Goal: Information Seeking & Learning: Compare options

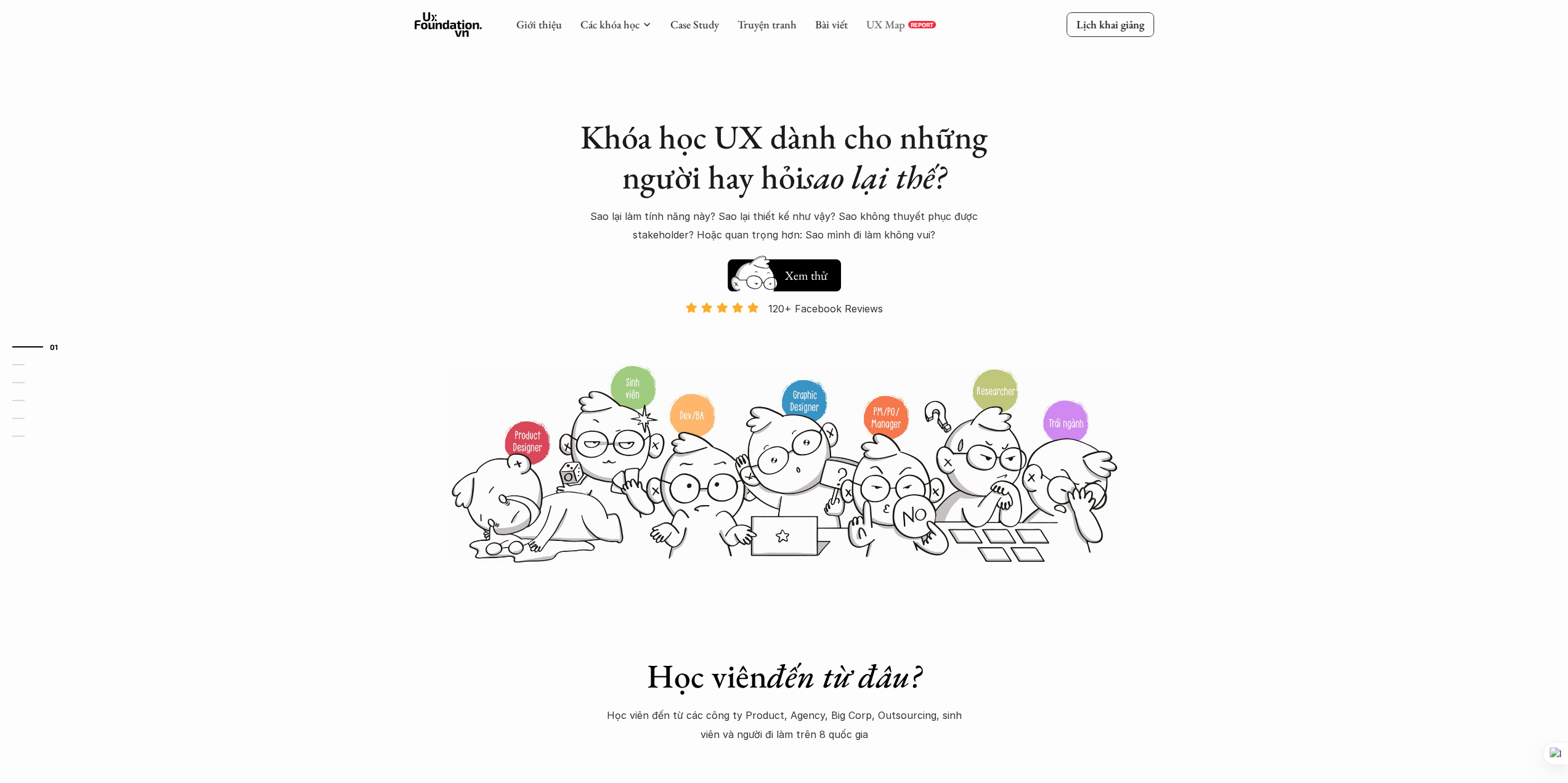
click at [885, 24] on link "UX Map" at bounding box center [886, 24] width 39 height 14
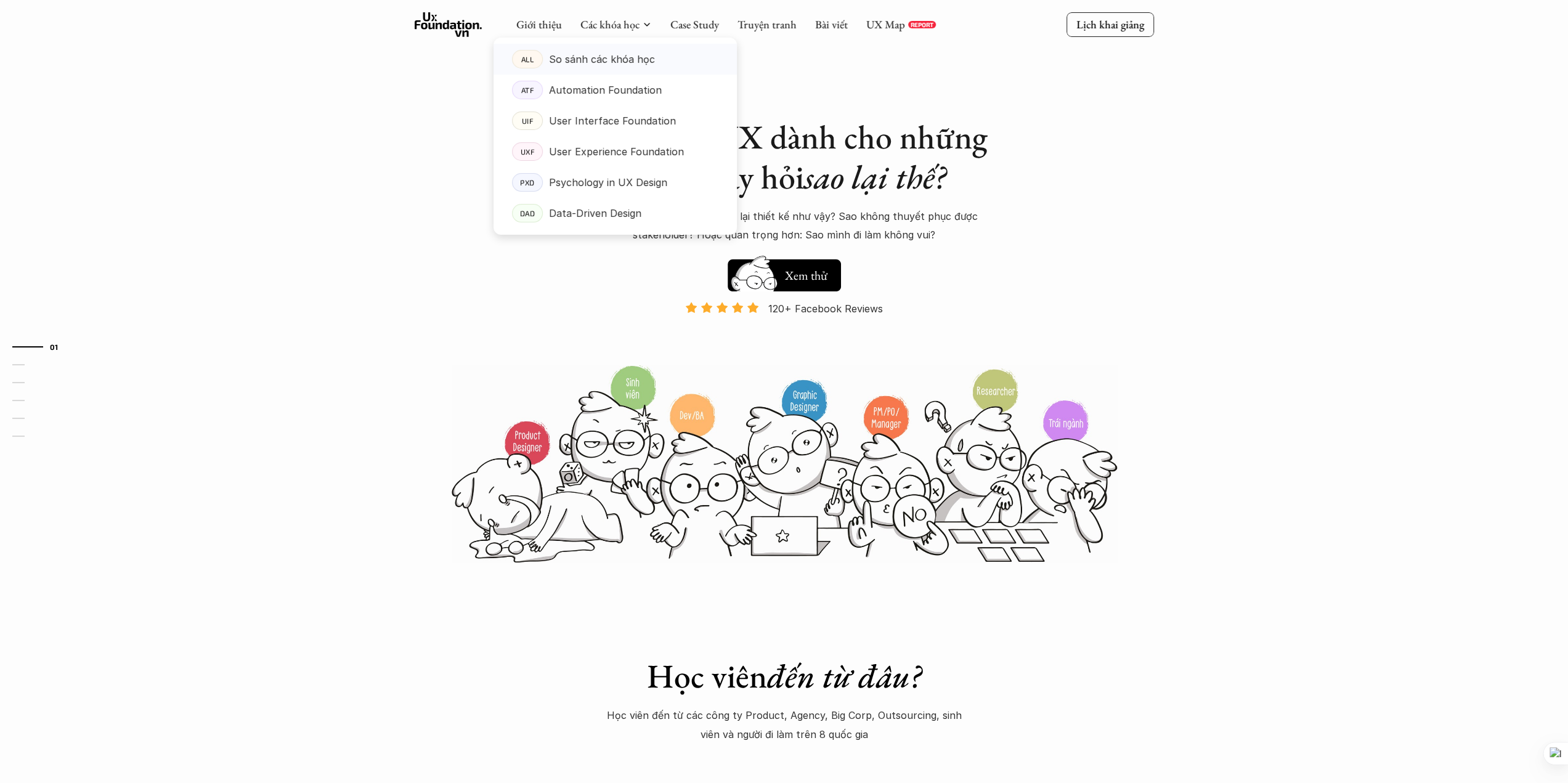
click at [583, 63] on p "So sánh các khóa học" at bounding box center [601, 59] width 106 height 19
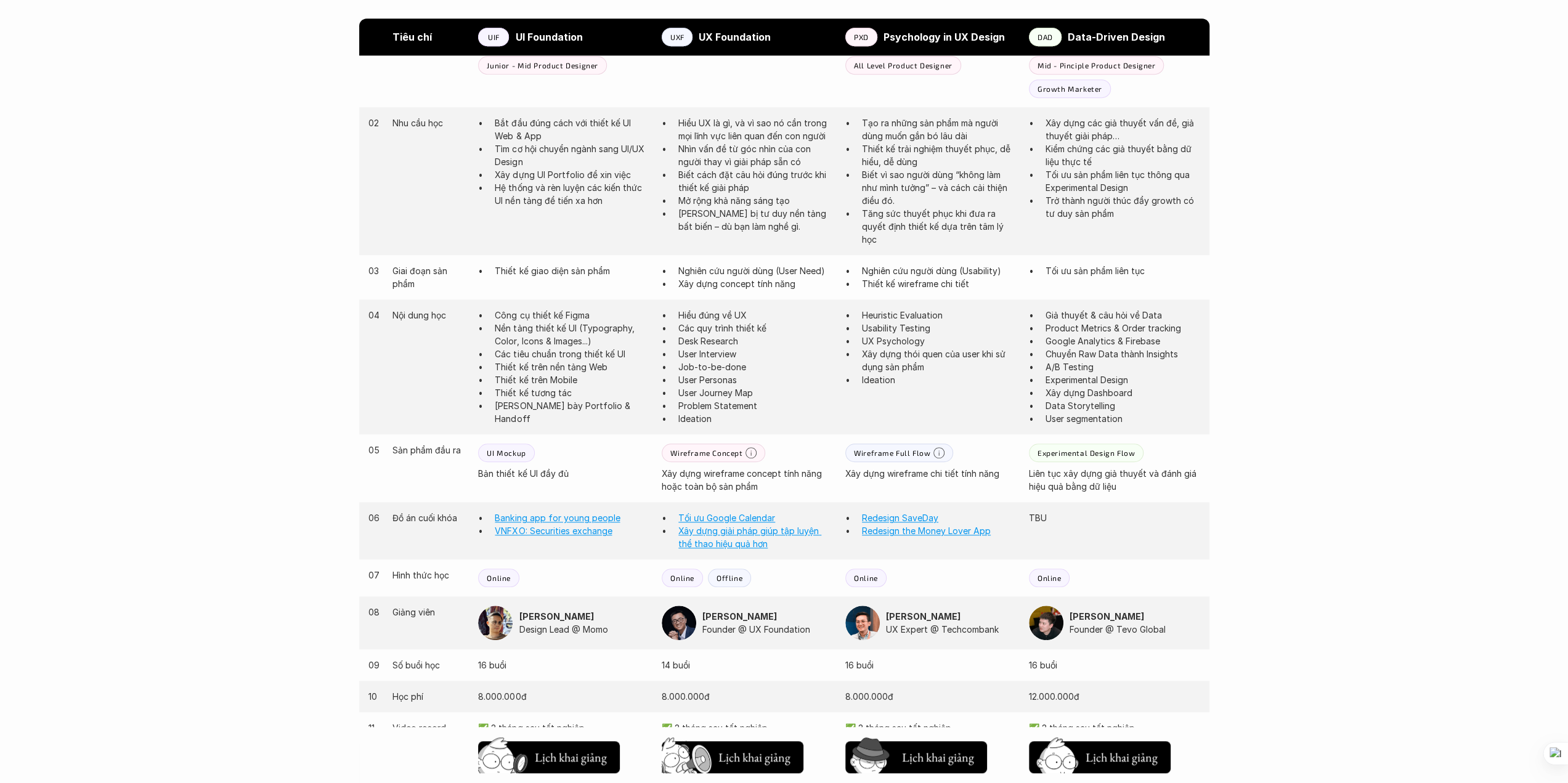
scroll to position [575, 0]
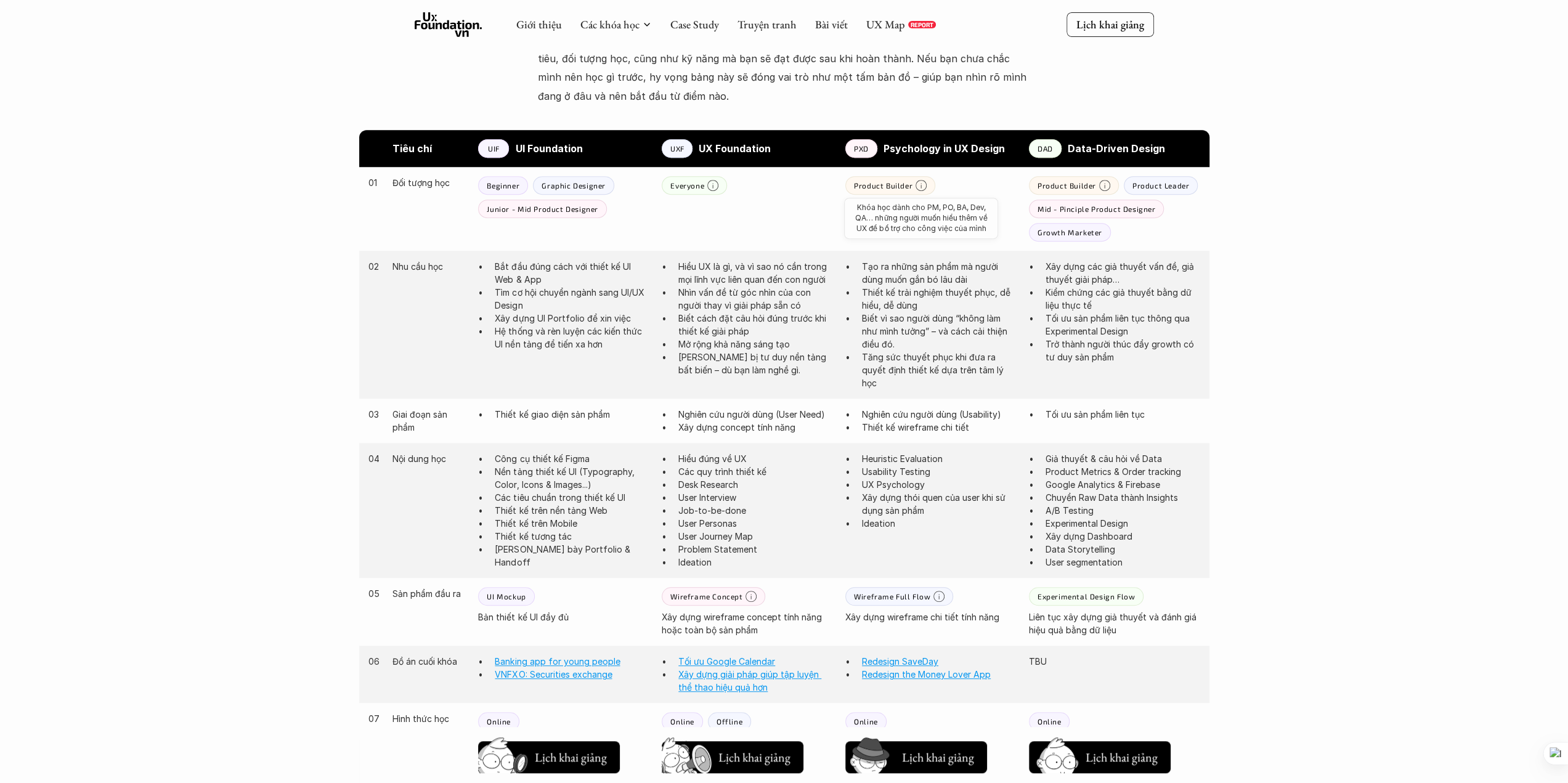
click at [917, 184] on icon at bounding box center [921, 185] width 11 height 11
click at [970, 182] on div "Product Builder All Level Product Designer" at bounding box center [931, 197] width 171 height 42
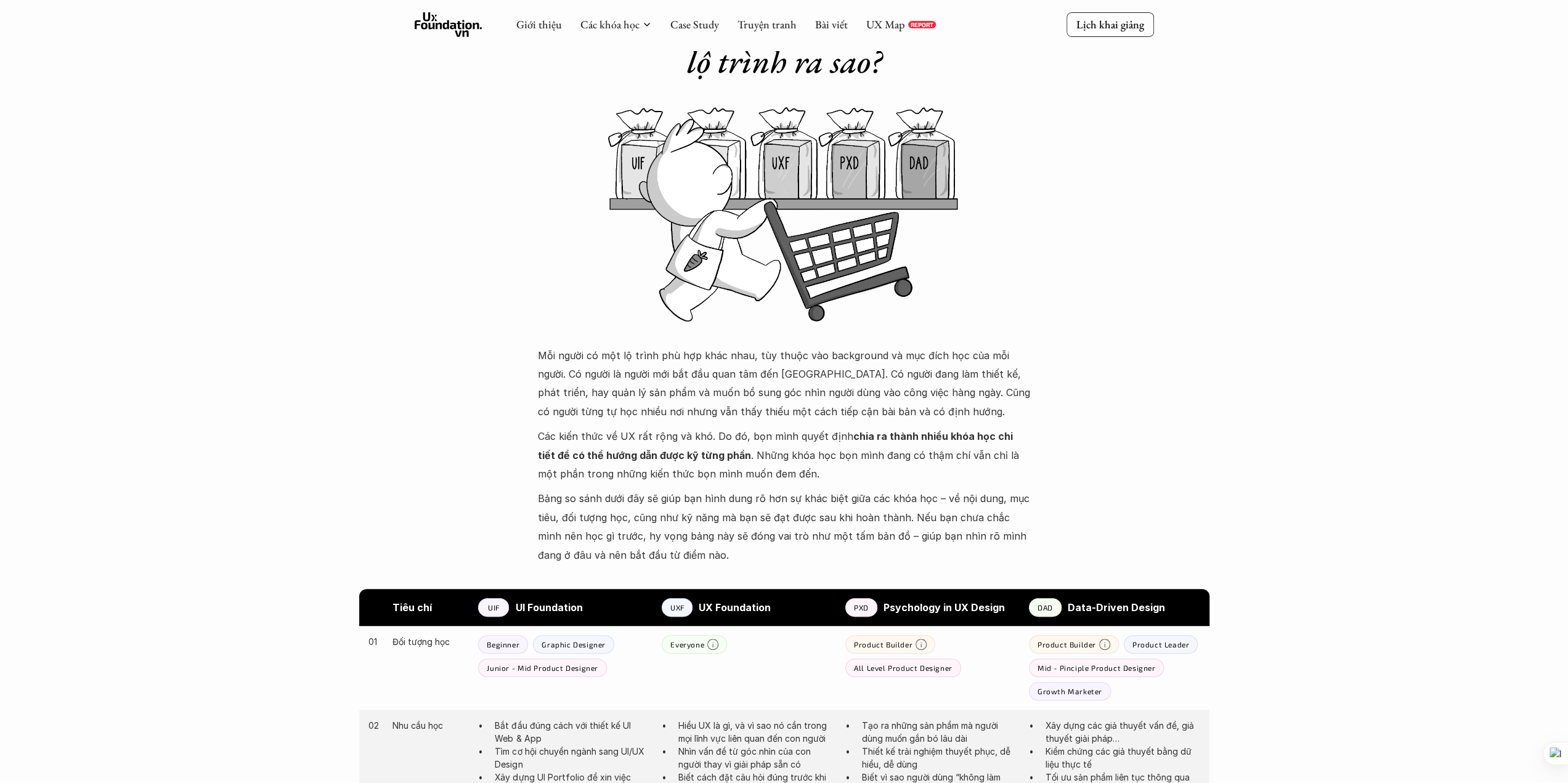
scroll to position [0, 0]
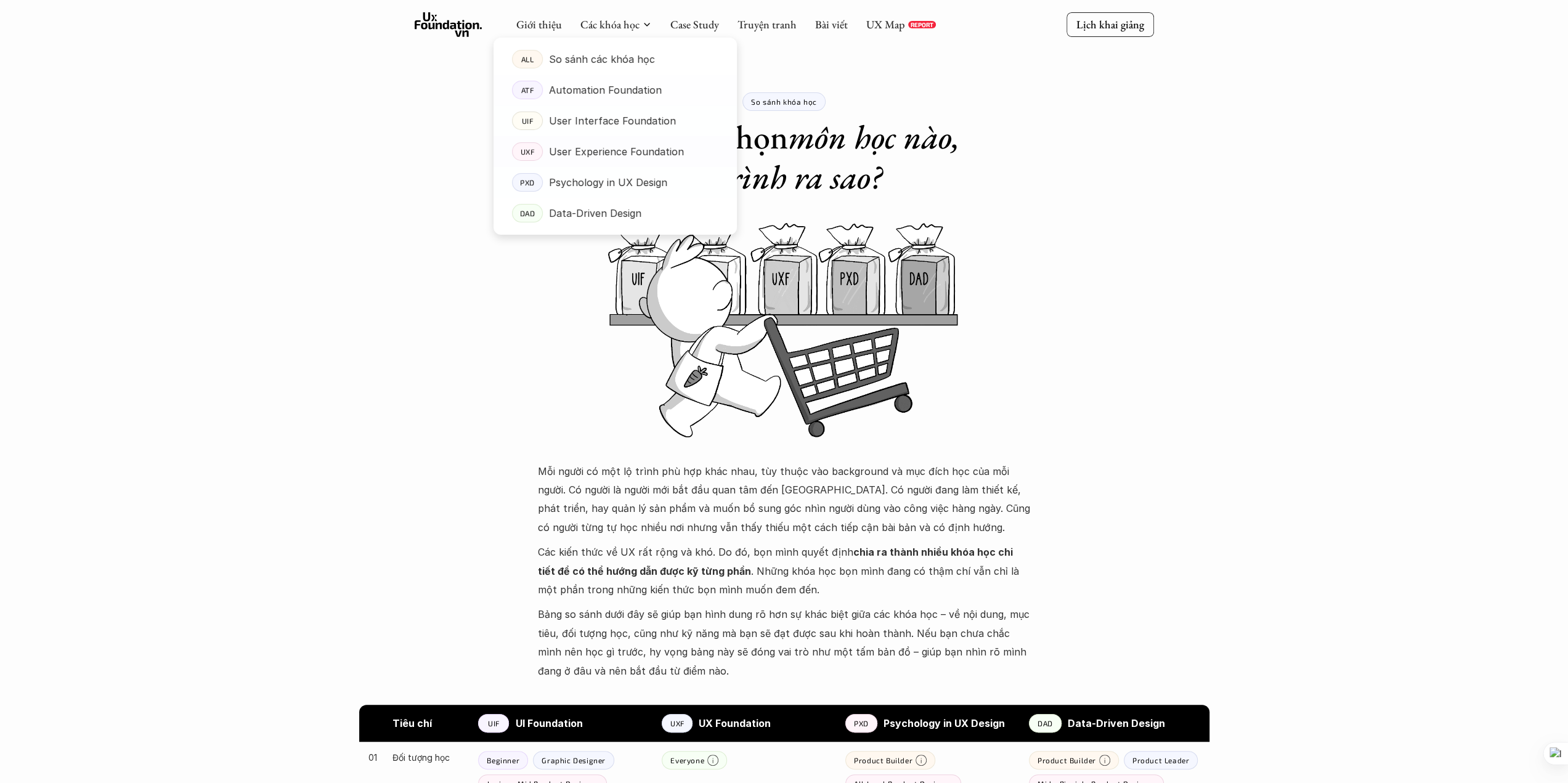
click at [603, 184] on p "Psychology in UX Design" at bounding box center [607, 182] width 118 height 19
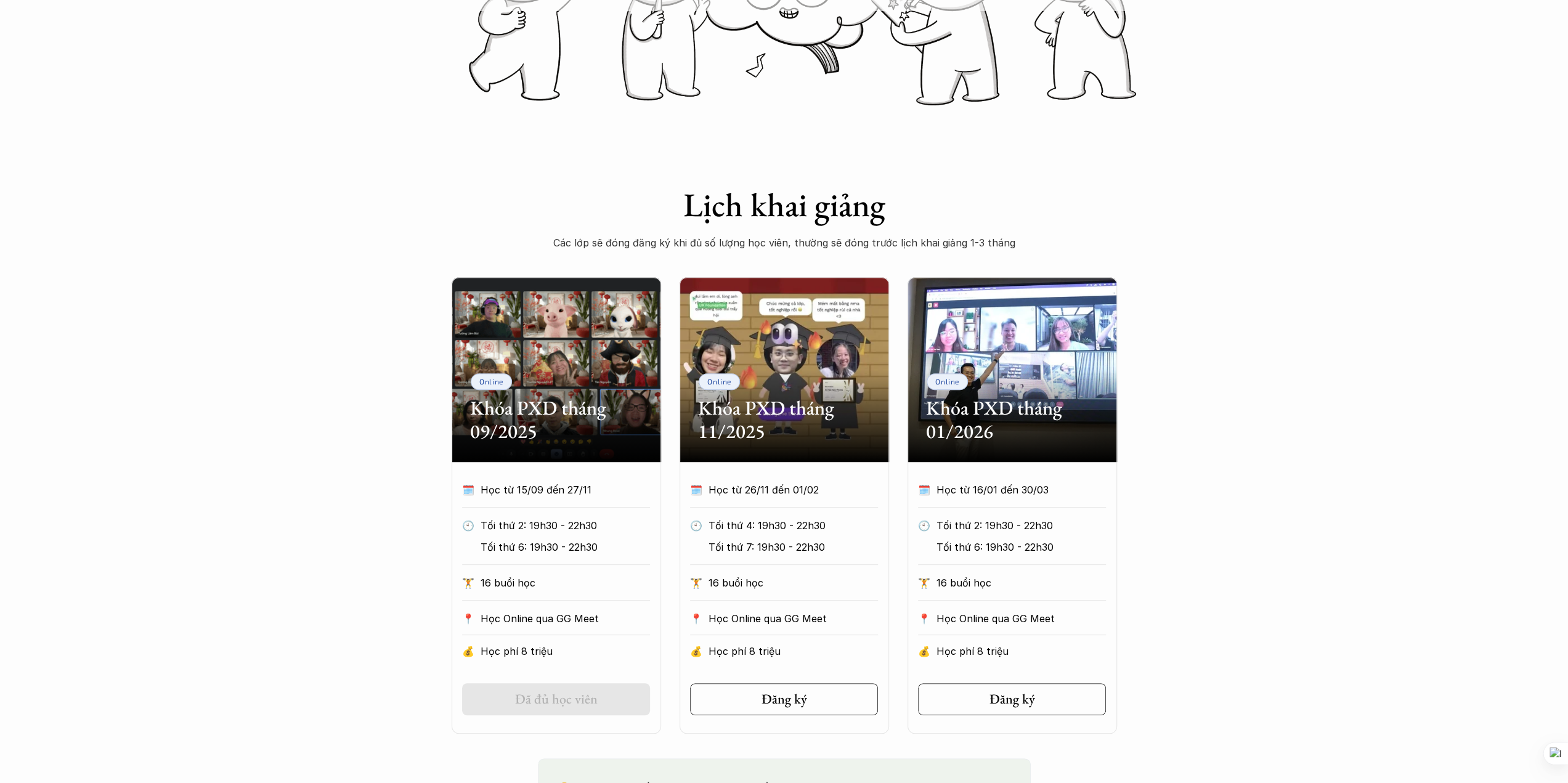
scroll to position [287, 0]
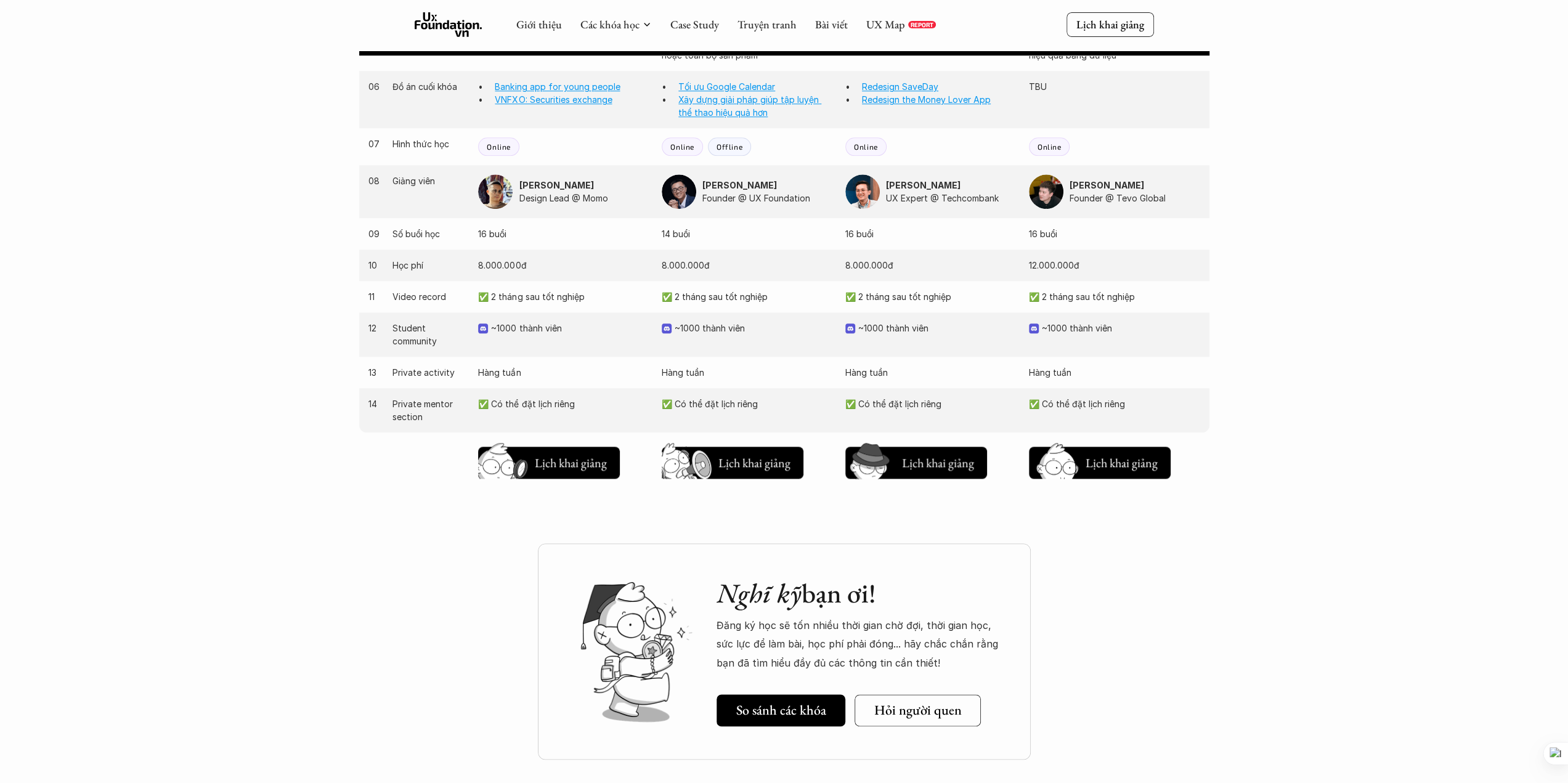
scroll to position [1006, 0]
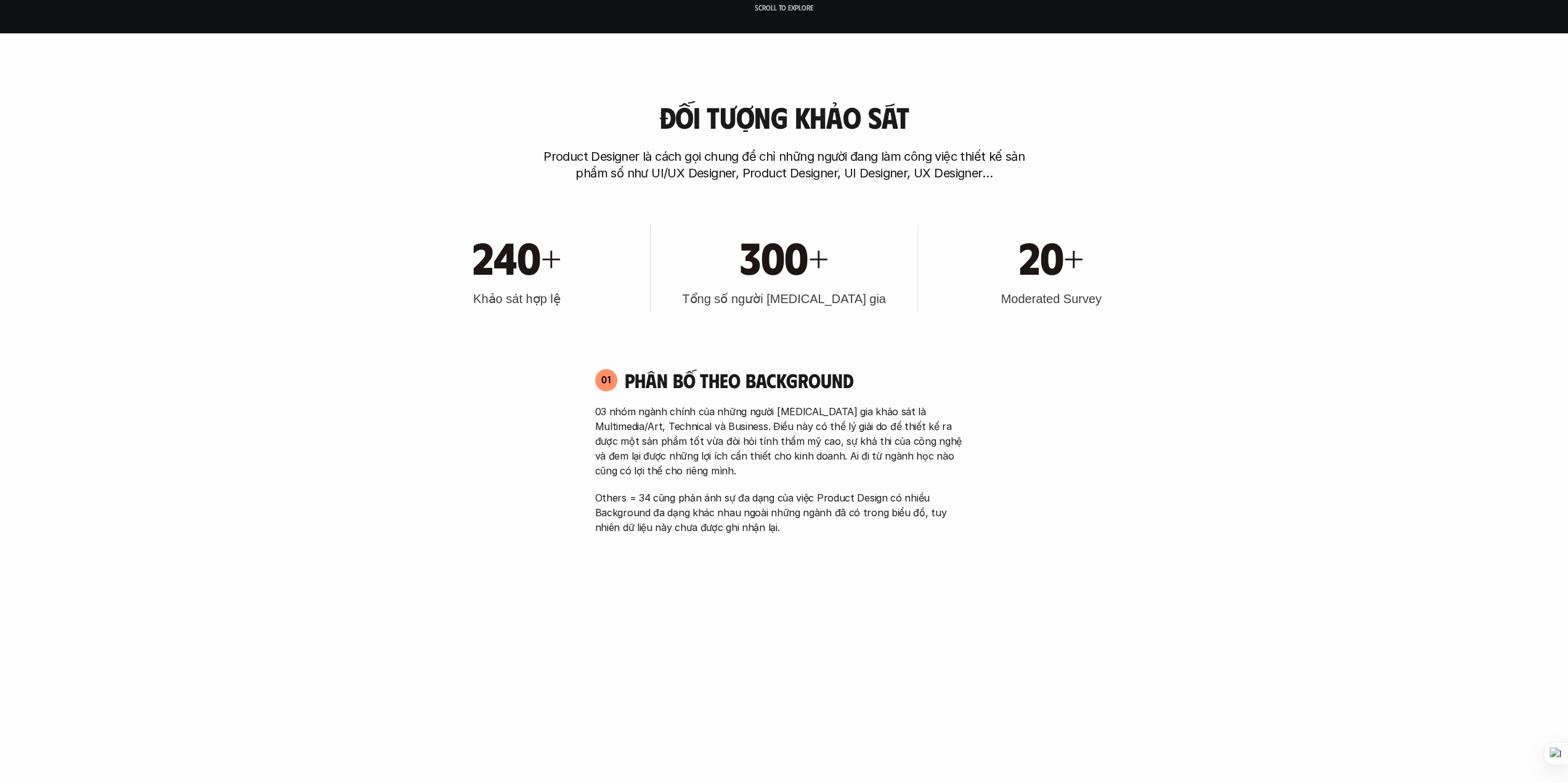
scroll to position [287, 0]
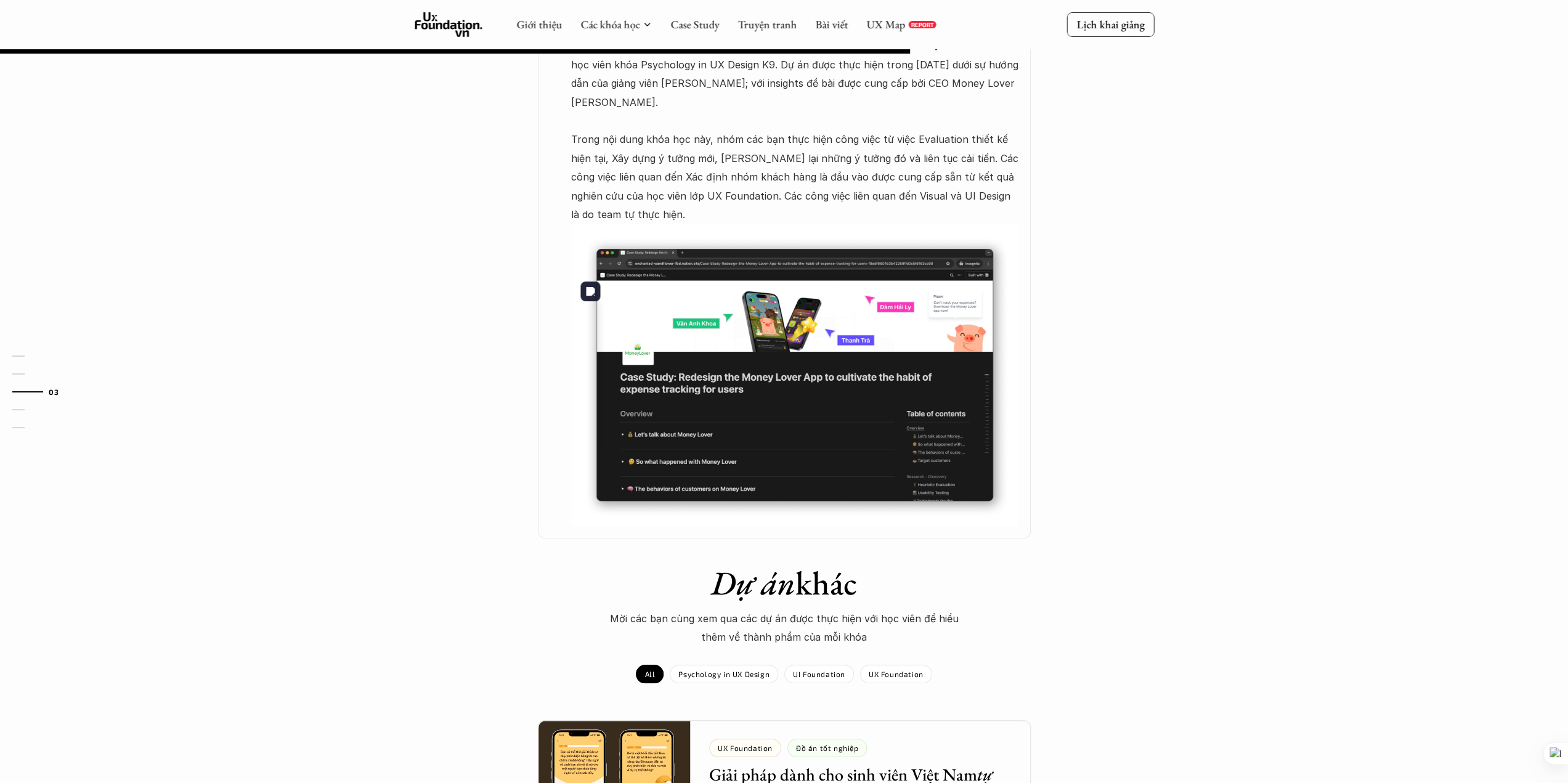
scroll to position [575, 0]
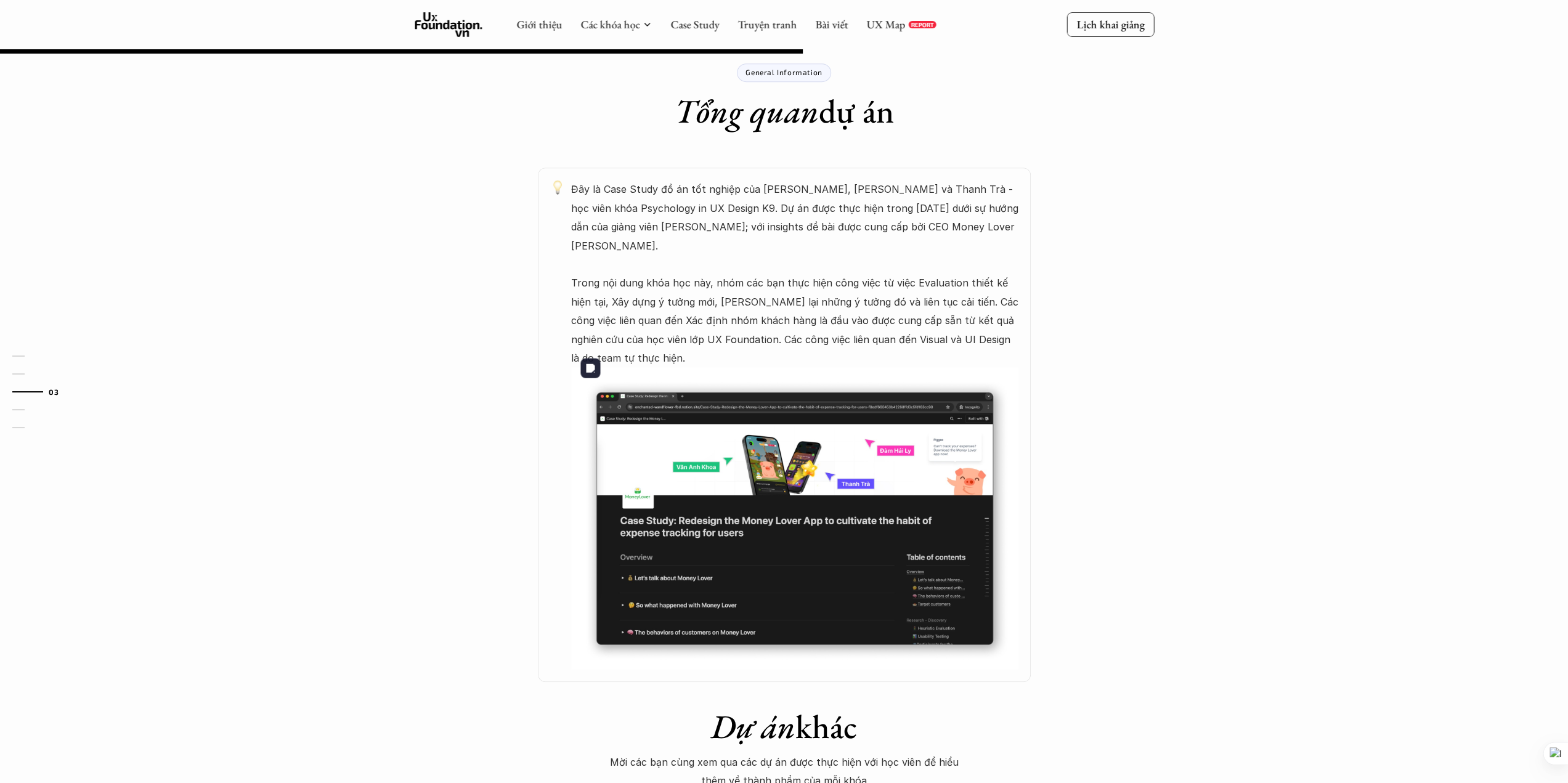
click at [743, 425] on img at bounding box center [795, 518] width 447 height 302
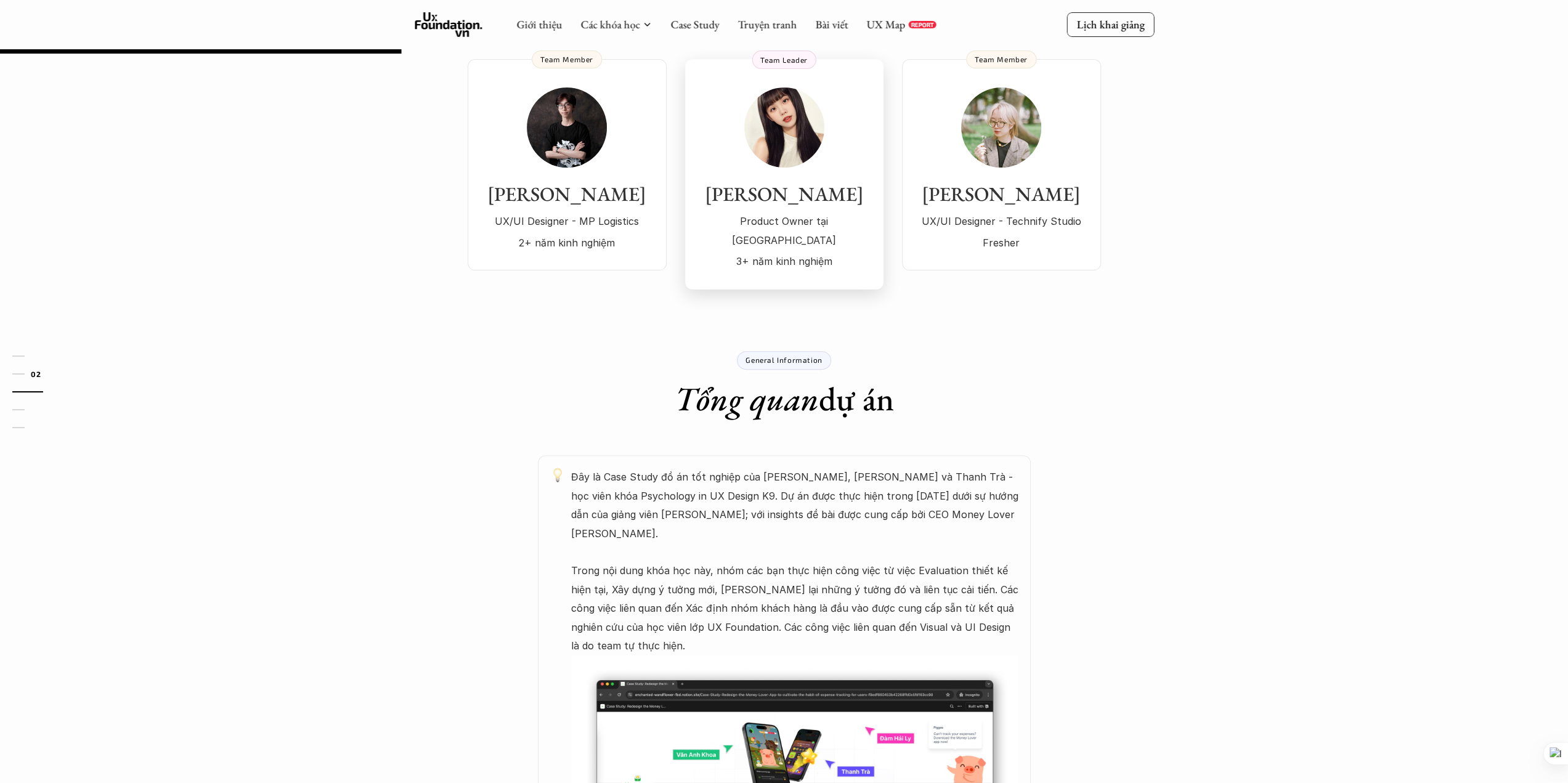
scroll to position [0, 0]
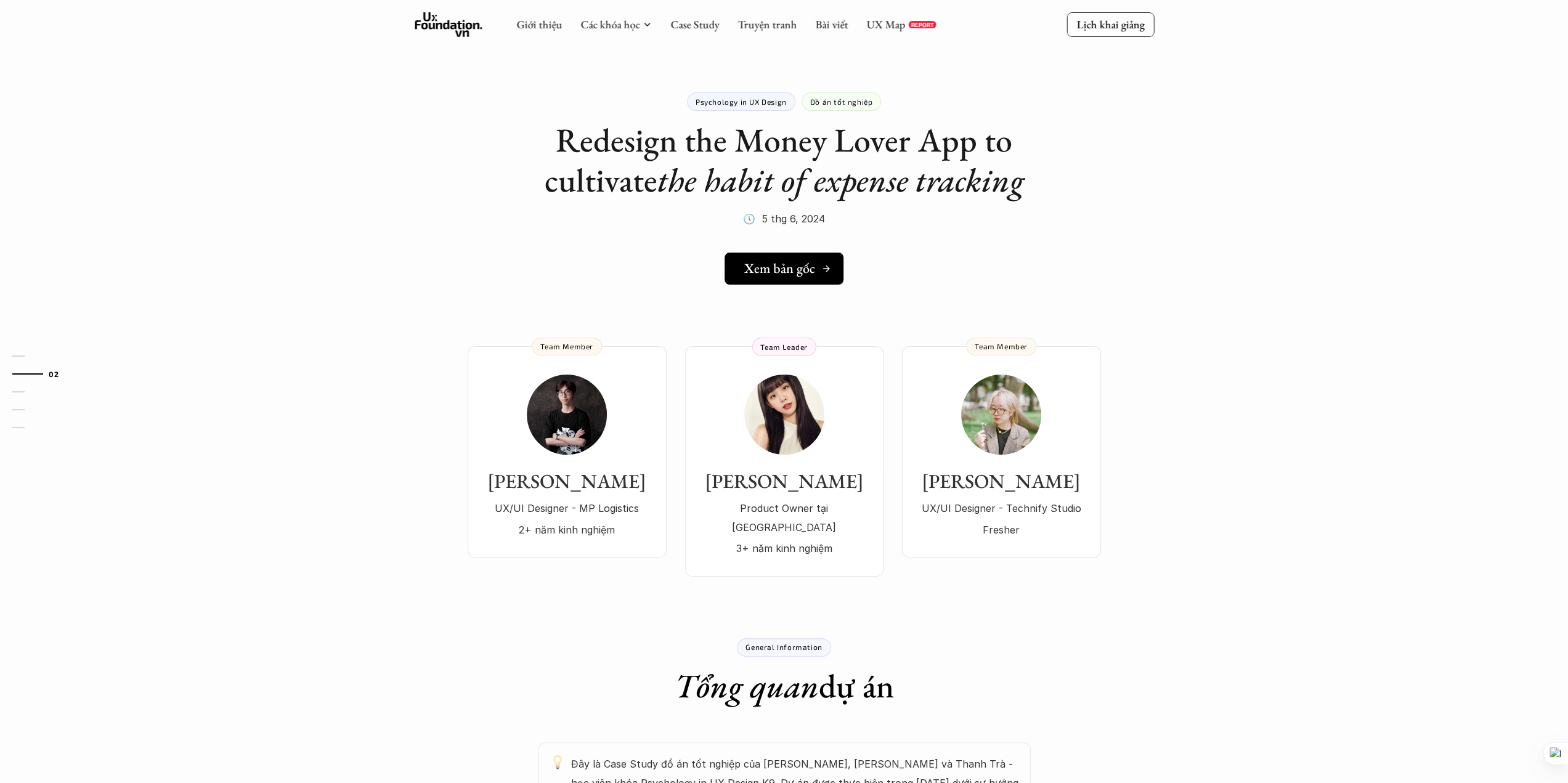
click at [798, 271] on h5 "Xem bản gốc" at bounding box center [779, 268] width 71 height 16
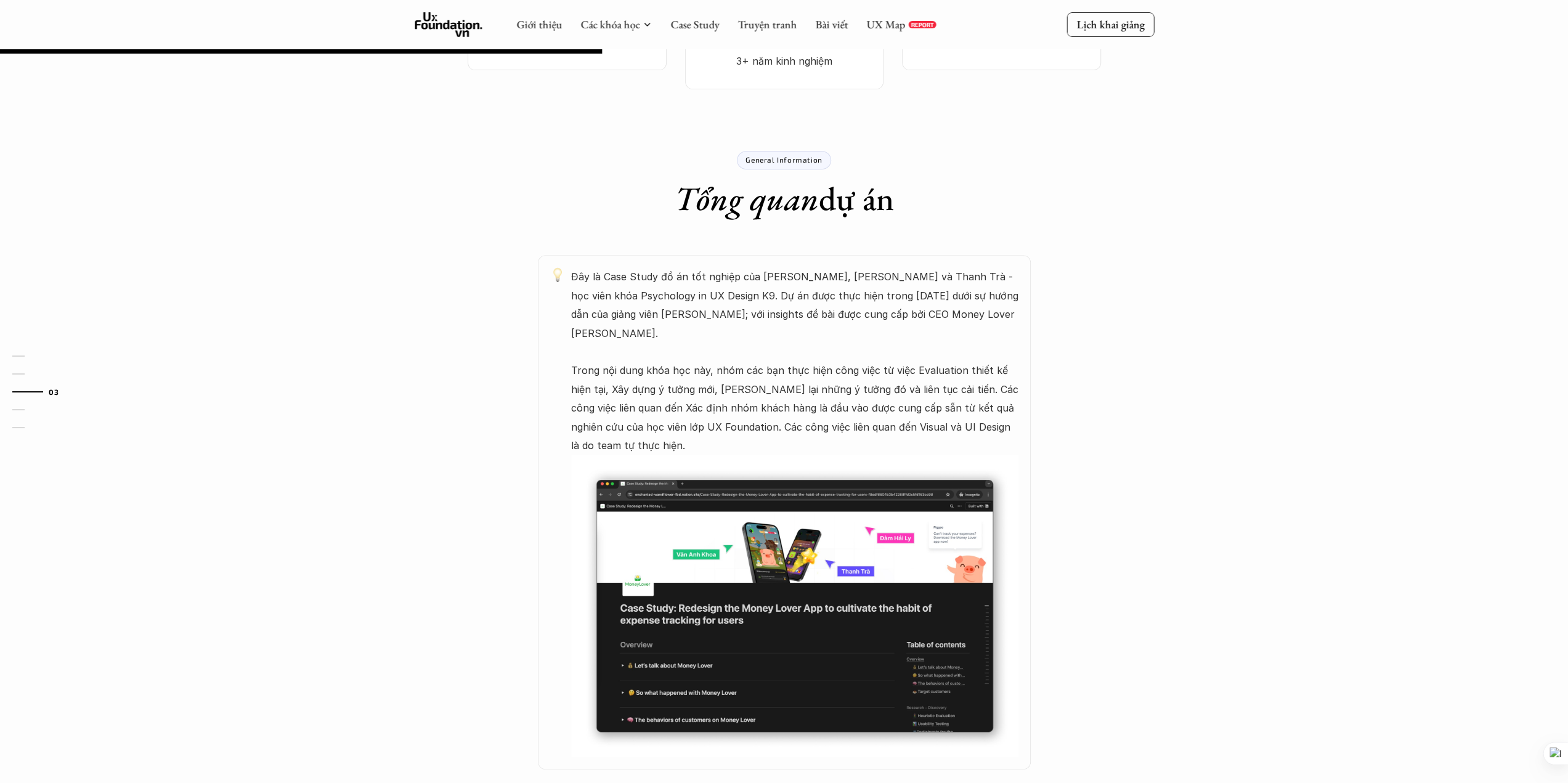
scroll to position [431, 0]
